Goal: Communication & Community: Connect with others

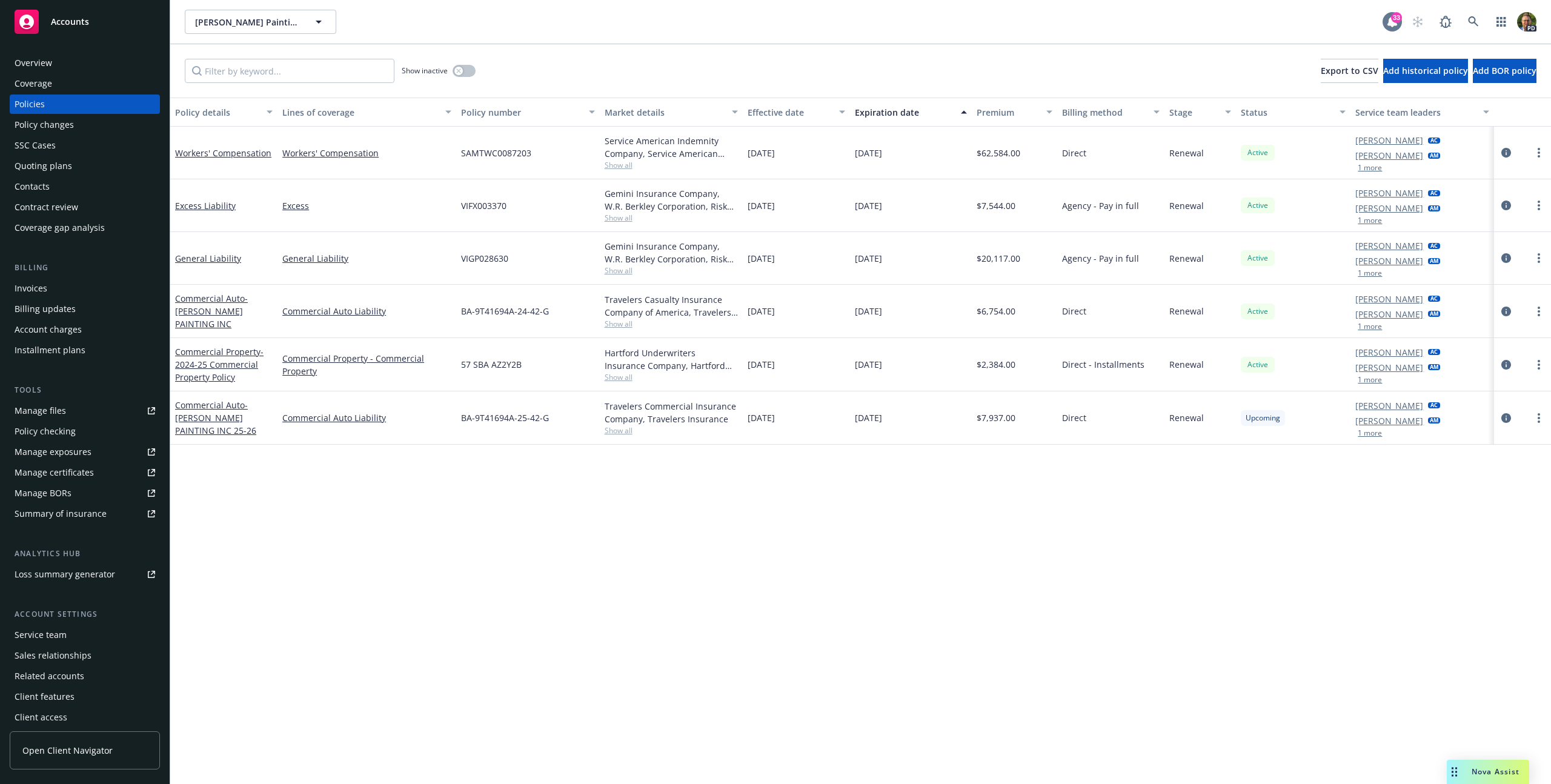
click at [1389, 22] on icon at bounding box center [1392, 21] width 10 height 11
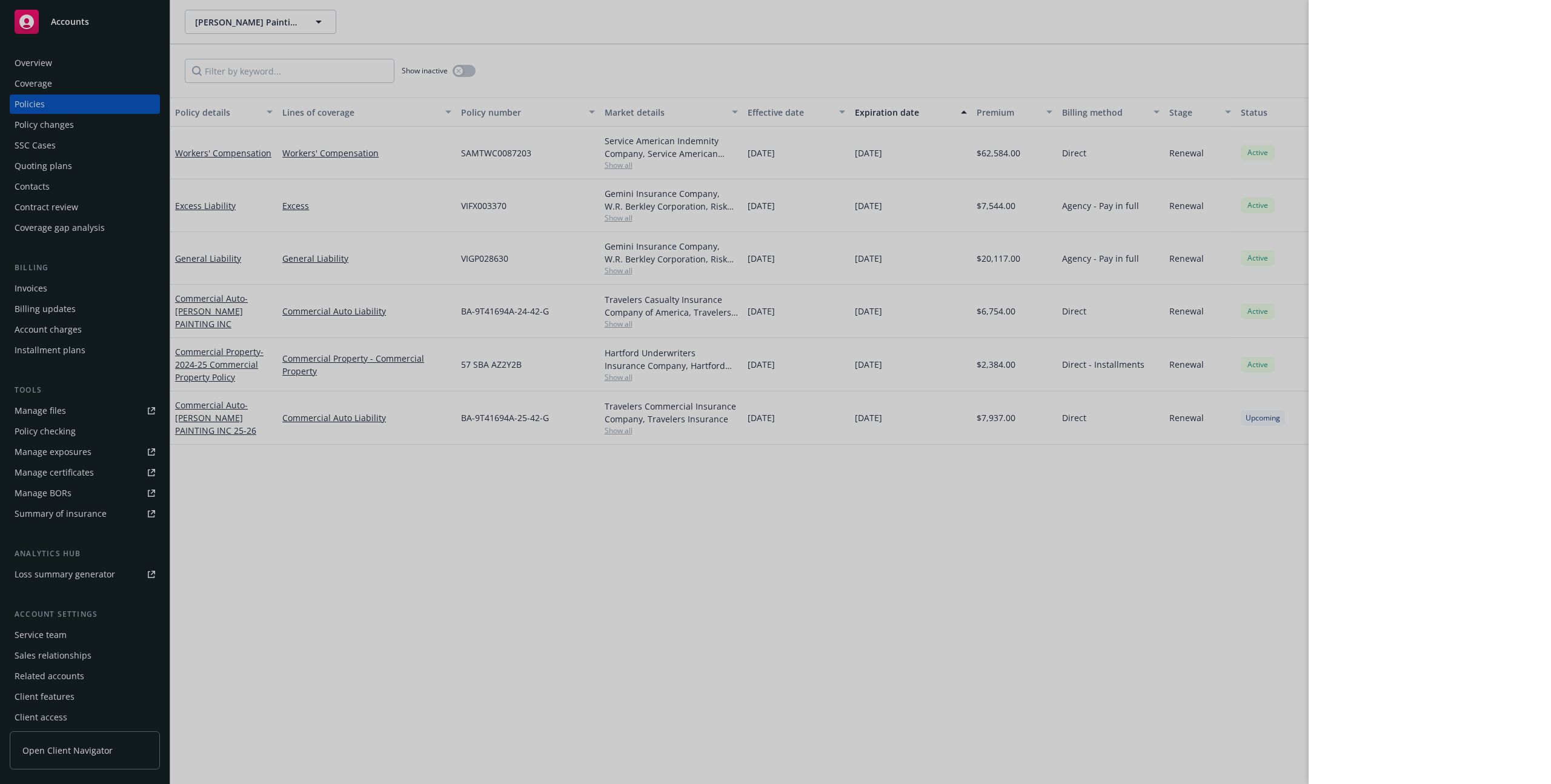
click at [648, 62] on div at bounding box center [775, 392] width 1551 height 784
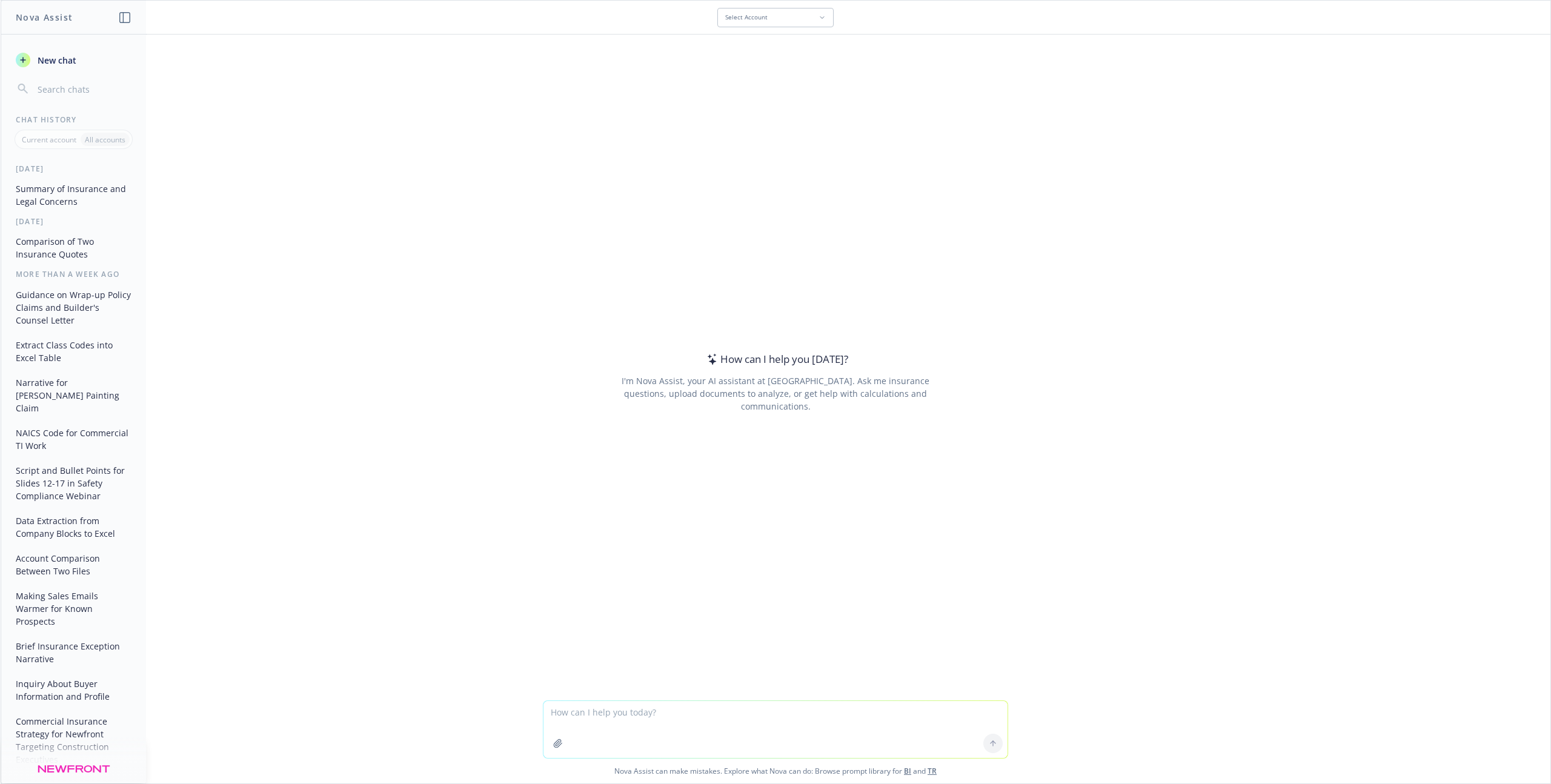
click at [778, 23] on button "Select Account" at bounding box center [775, 18] width 116 height 19
type input "pacific west"
click at [776, 18] on span "Click to select an account" at bounding box center [751, 18] width 103 height 12
type input "pacific west"
click at [791, 9] on button "Click to select an account" at bounding box center [780, 17] width 182 height 24
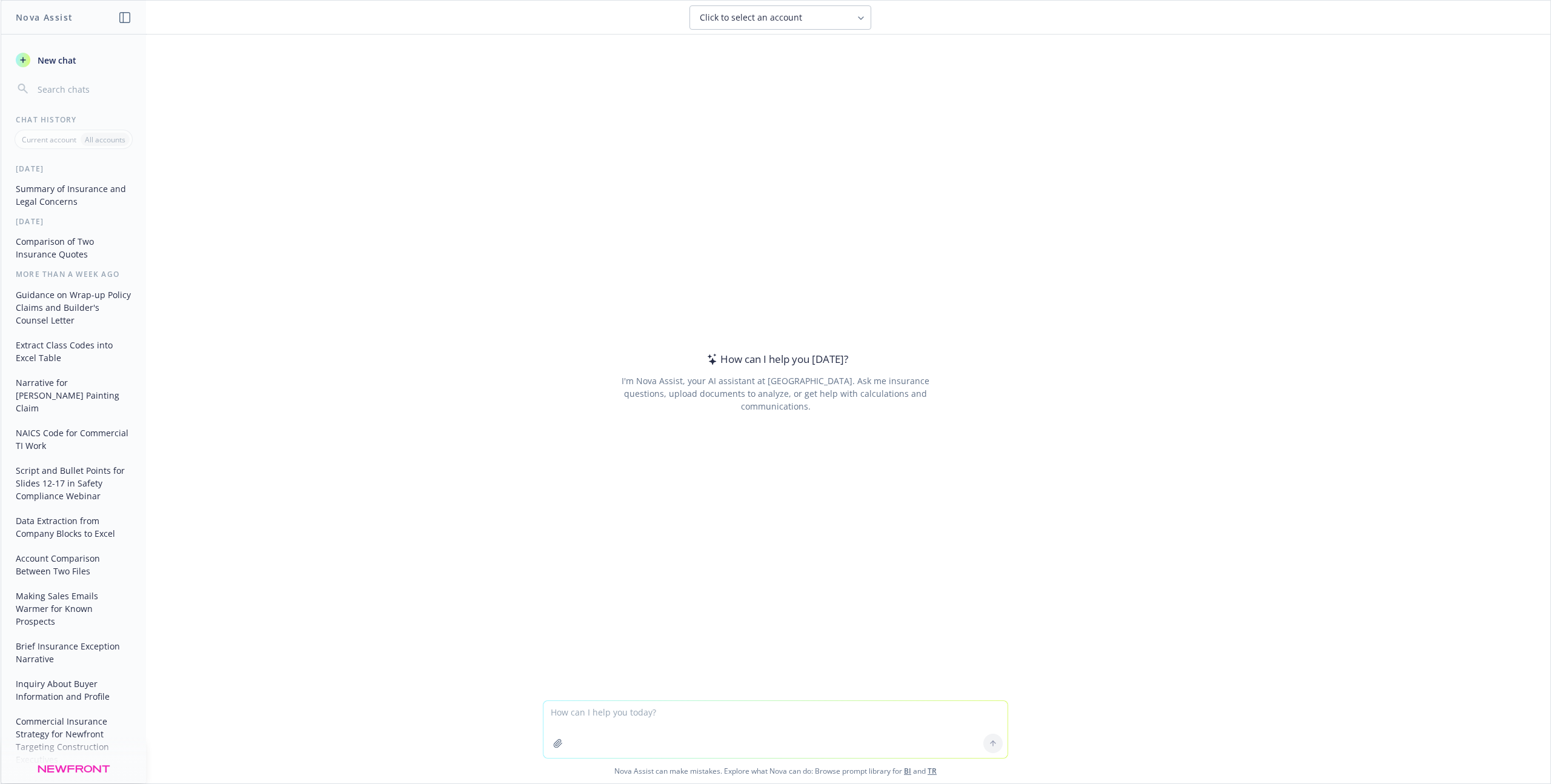
click at [839, 31] on header "Click to select an account" at bounding box center [775, 18] width 1550 height 34
click at [838, 30] on header "Click to select an account" at bounding box center [775, 18] width 1550 height 34
click at [837, 23] on button "Click to select an account" at bounding box center [780, 17] width 182 height 24
click at [810, 14] on div "Click to select an account" at bounding box center [773, 18] width 147 height 12
click at [830, 54] on input "pacific west industries" at bounding box center [789, 49] width 153 height 23
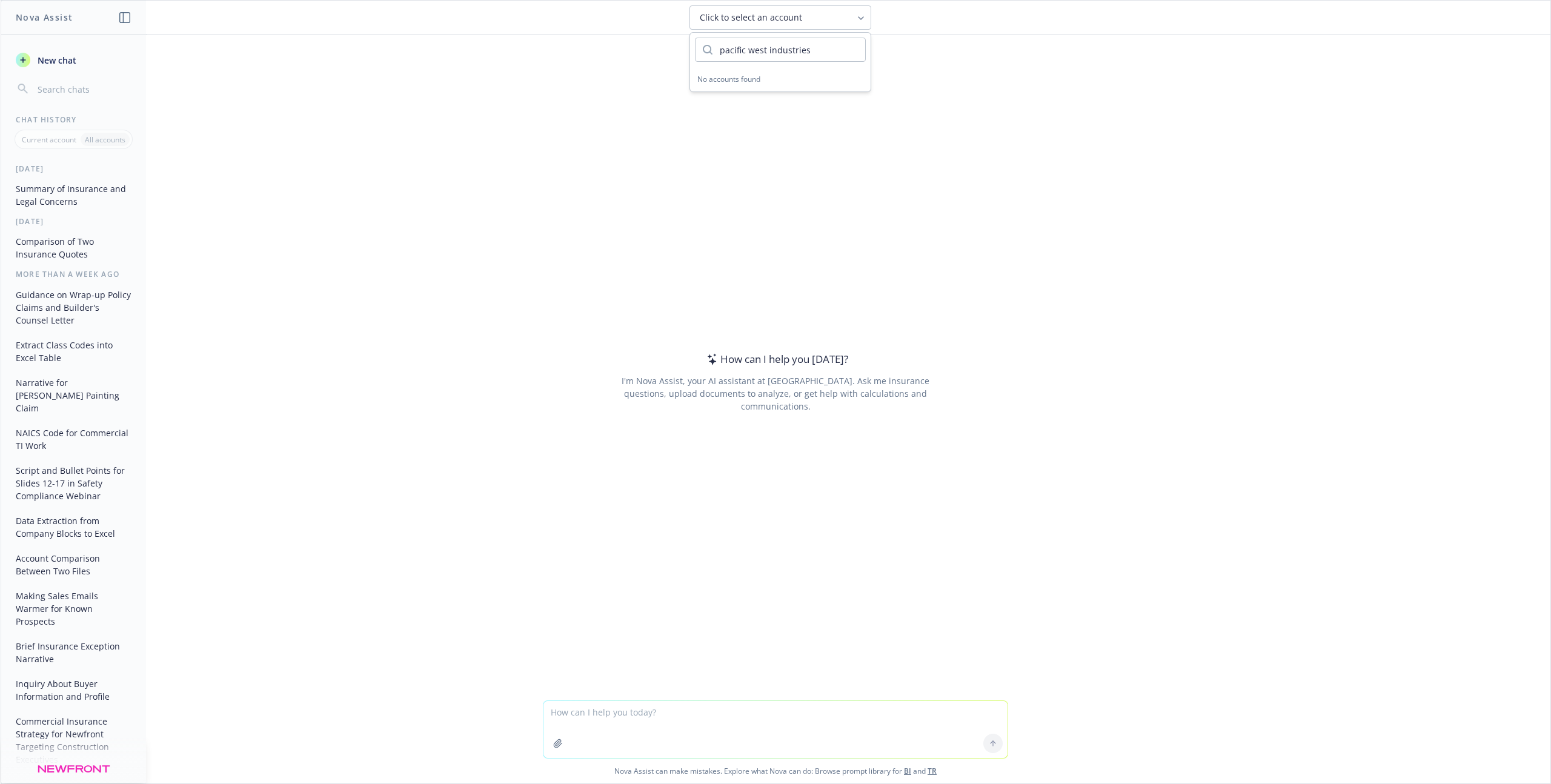
click at [830, 54] on input "pacific west industries" at bounding box center [789, 49] width 153 height 23
type input "st"
click at [862, 18] on icon at bounding box center [860, 18] width 5 height 3
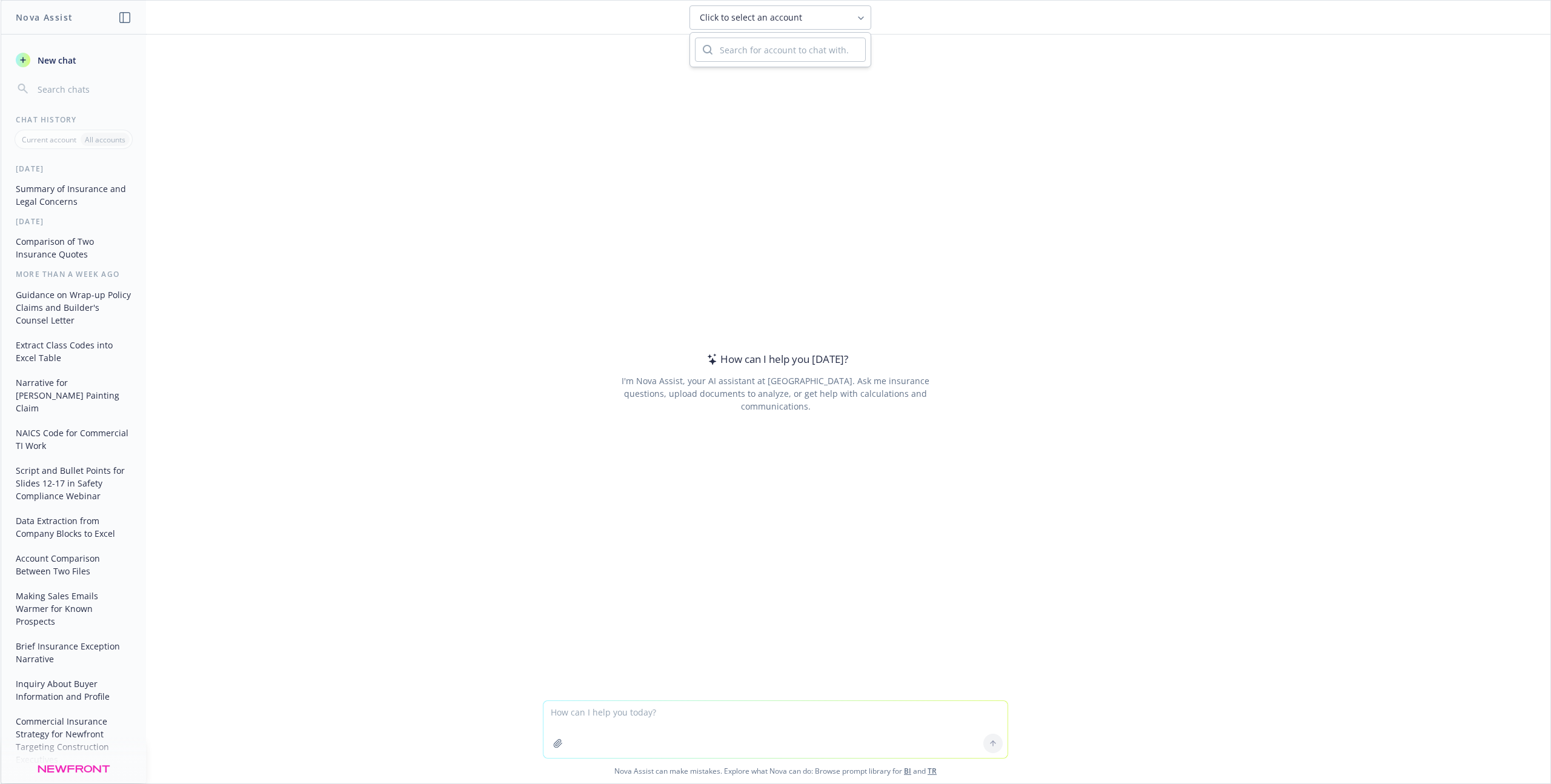
click at [862, 18] on icon at bounding box center [860, 18] width 5 height 3
